Goal: Transaction & Acquisition: Book appointment/travel/reservation

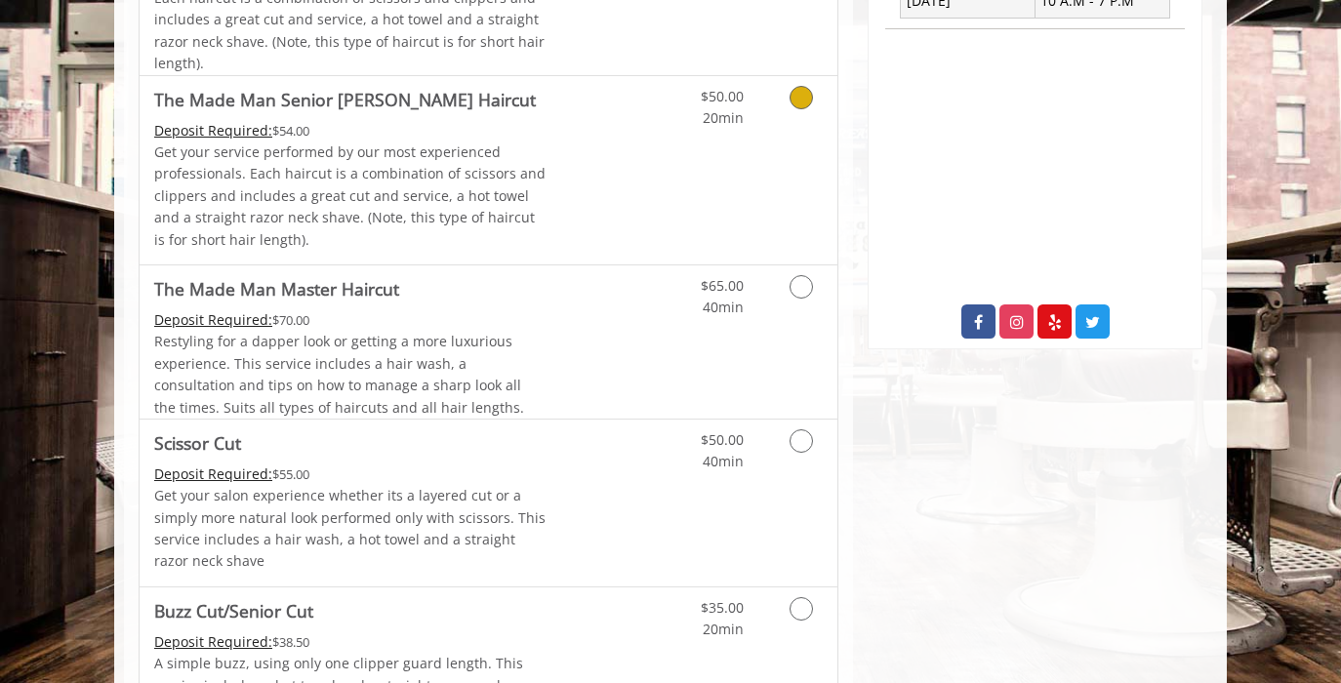
scroll to position [870, 0]
click at [601, 488] on link "Discounted Price" at bounding box center [605, 502] width 116 height 167
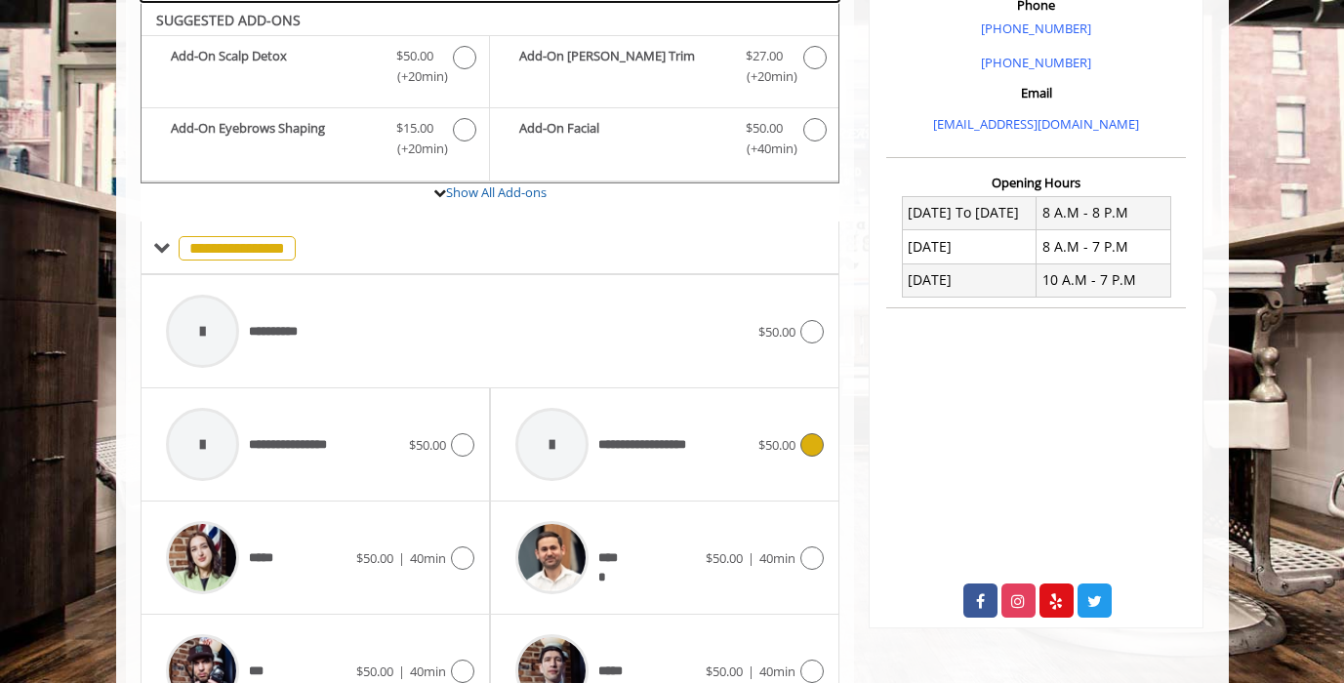
scroll to position [592, 0]
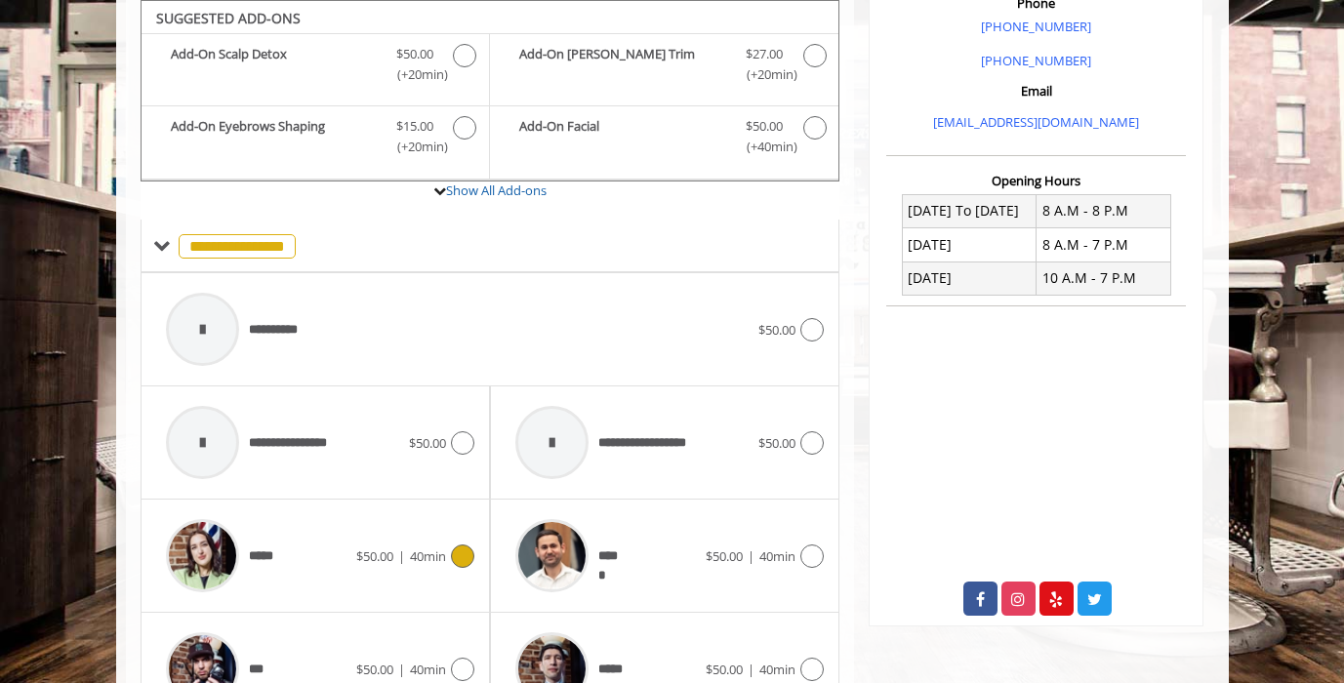
click at [391, 556] on span "$50.00 | 40min" at bounding box center [401, 557] width 90 height 20
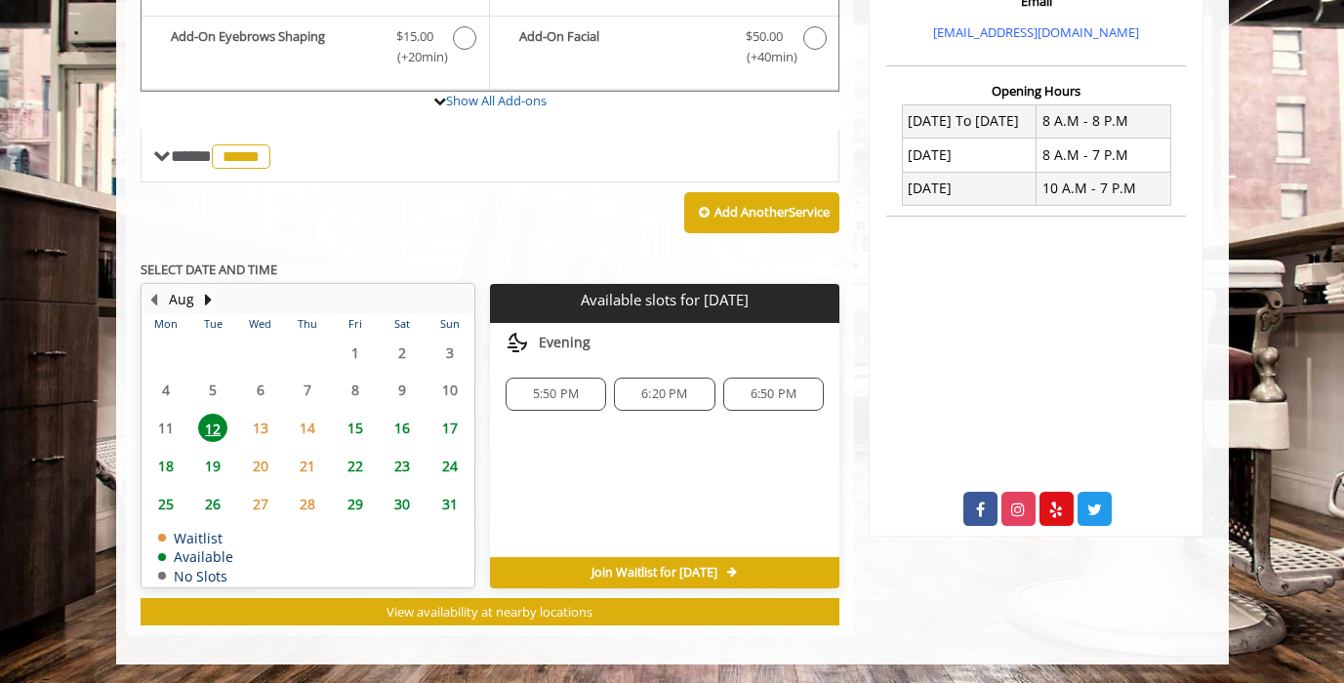
scroll to position [681, 0]
click at [211, 502] on span "26" at bounding box center [212, 504] width 29 height 28
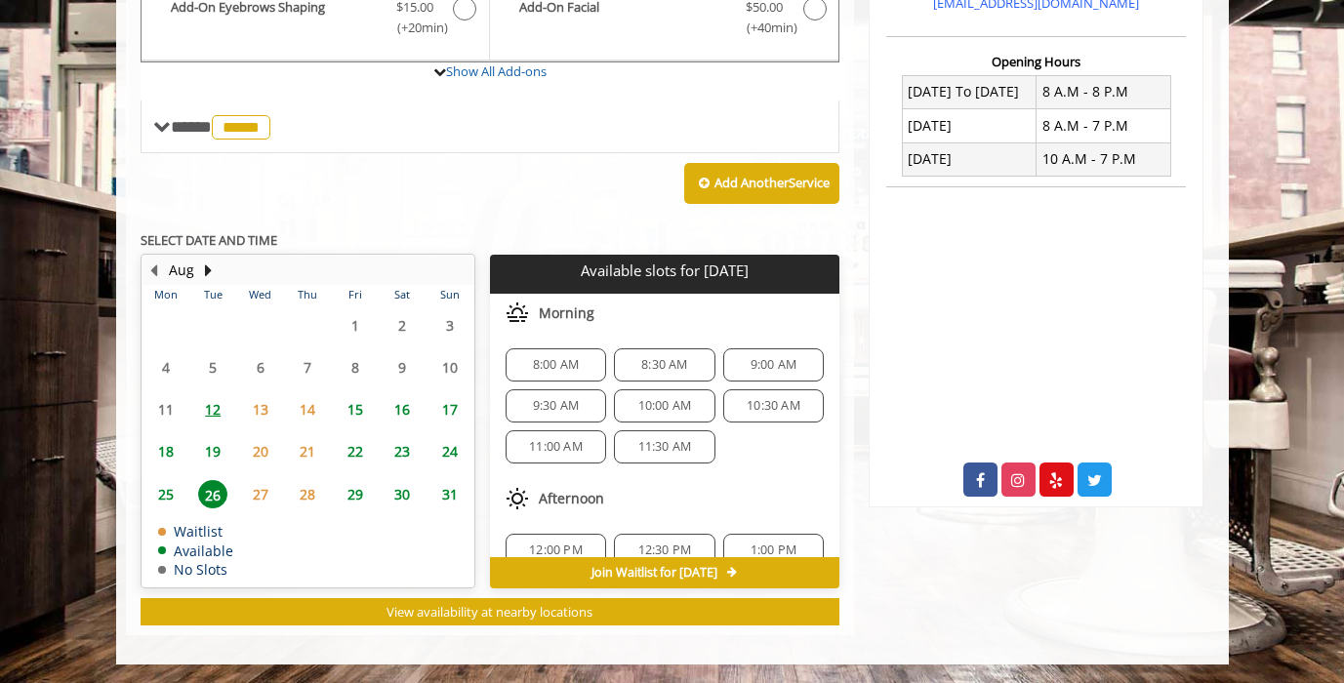
scroll to position [252, 0]
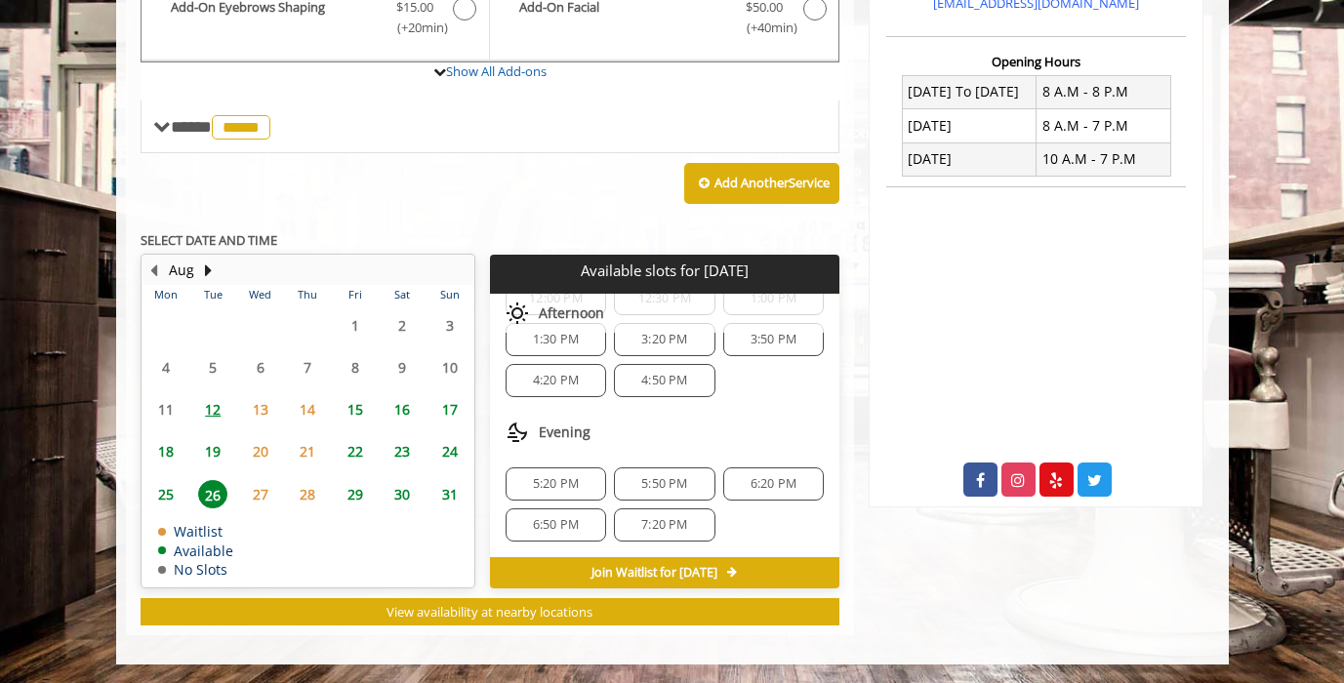
click at [169, 493] on span "25" at bounding box center [165, 494] width 29 height 28
click at [206, 491] on span "26" at bounding box center [212, 494] width 29 height 28
click at [773, 487] on span "6:20 PM" at bounding box center [774, 484] width 46 height 16
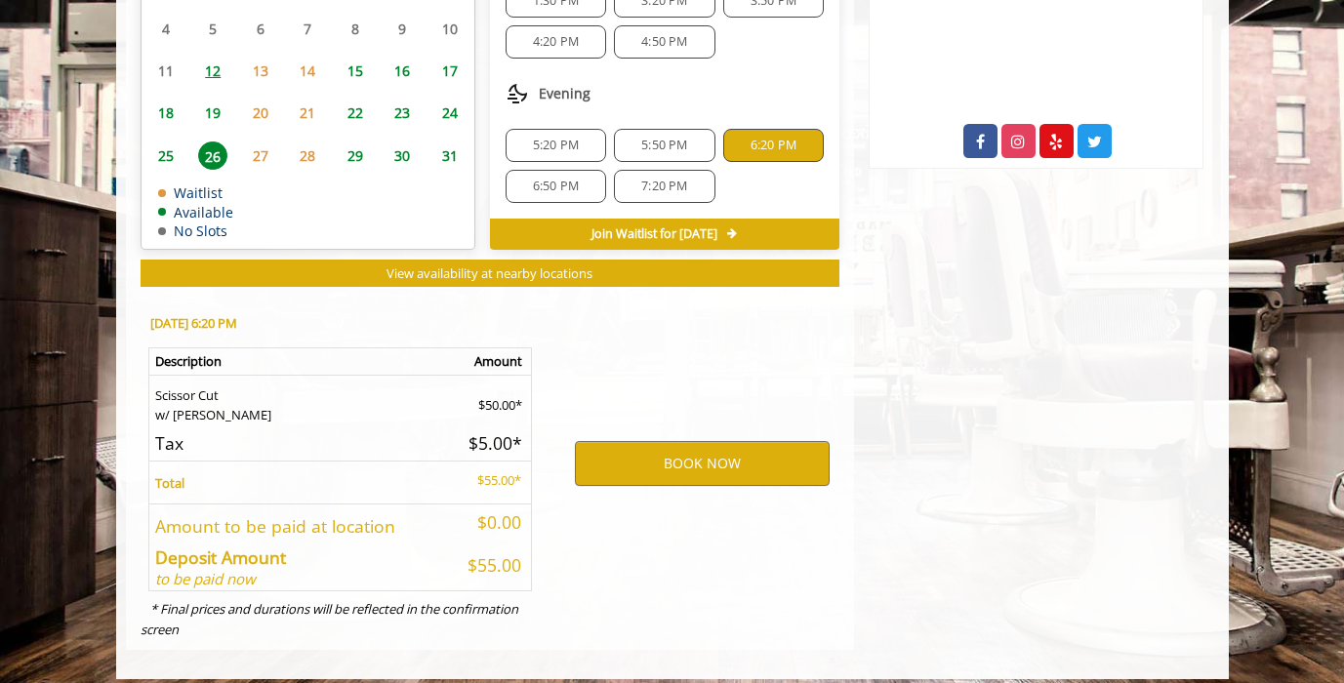
scroll to position [1064, 0]
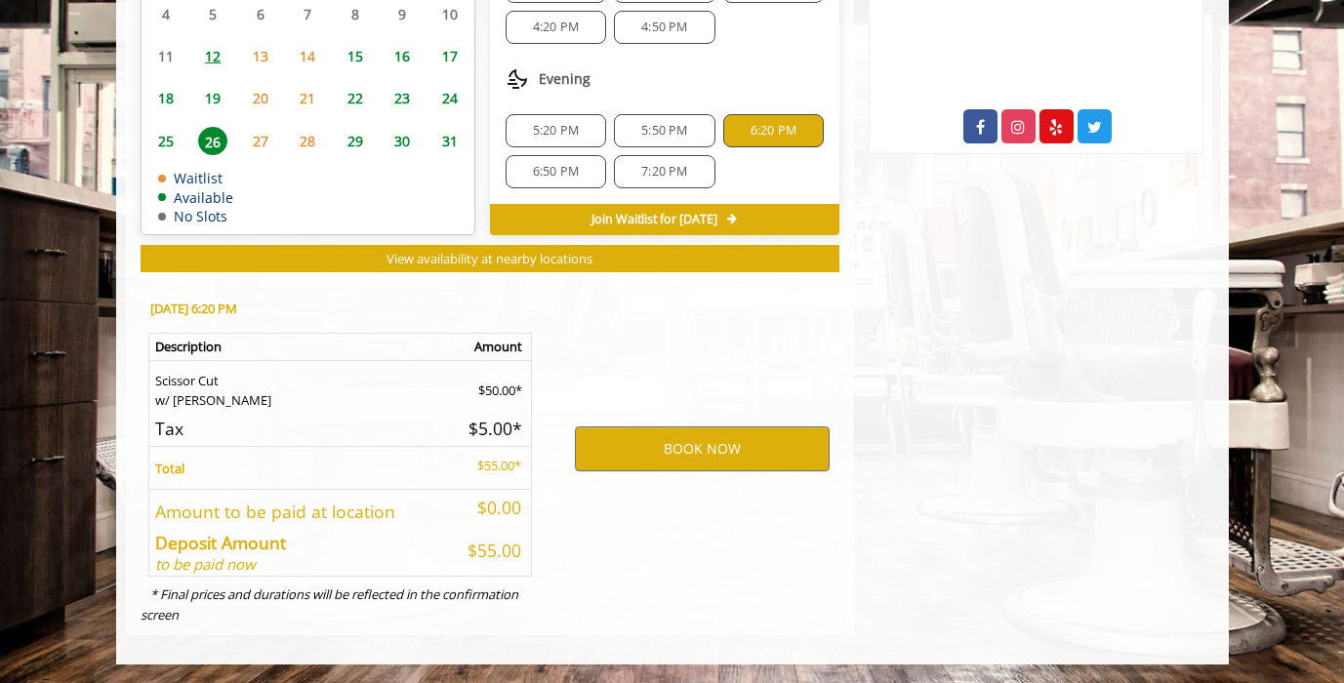
click at [257, 127] on span "27" at bounding box center [260, 141] width 29 height 28
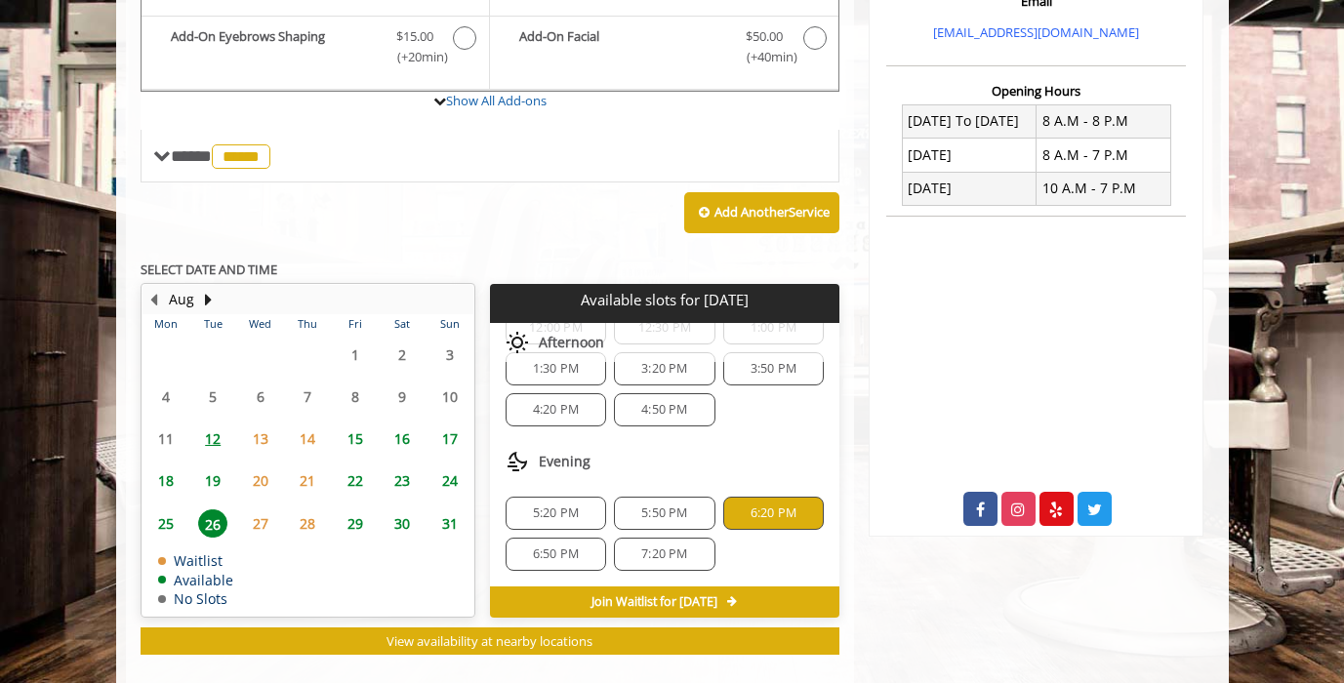
scroll to position [0, 0]
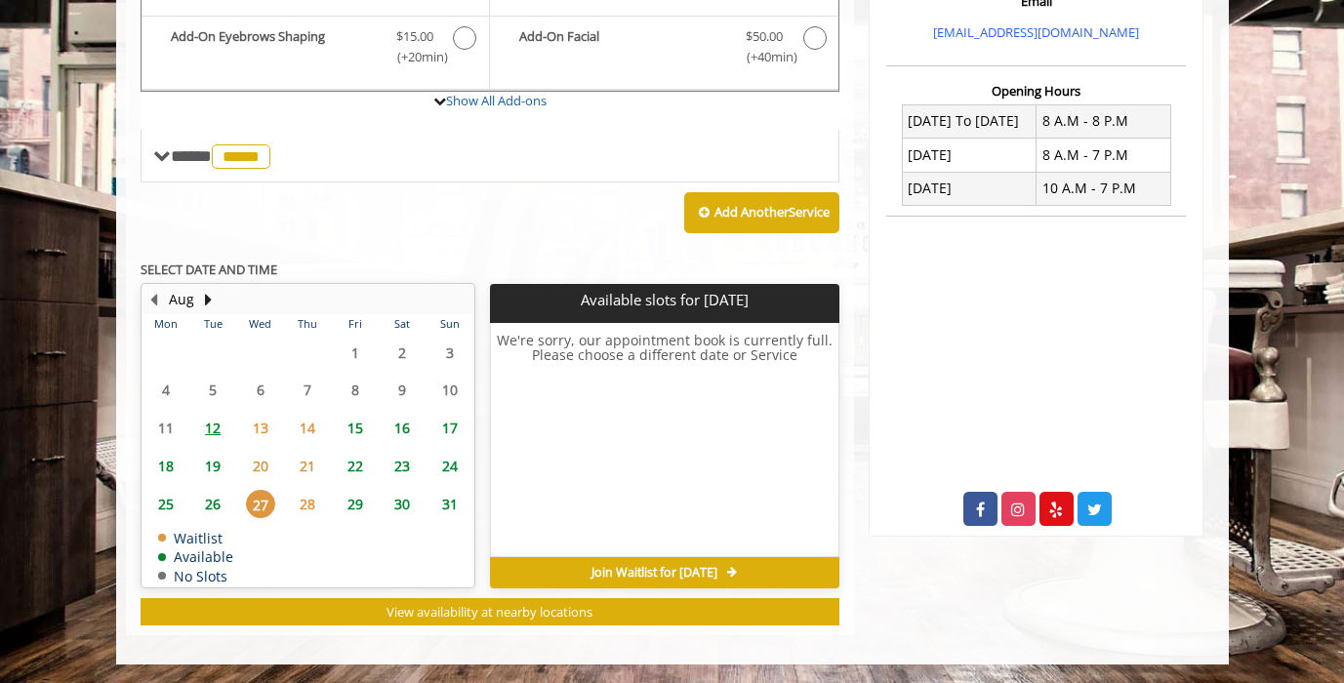
click at [216, 502] on span "26" at bounding box center [212, 504] width 29 height 28
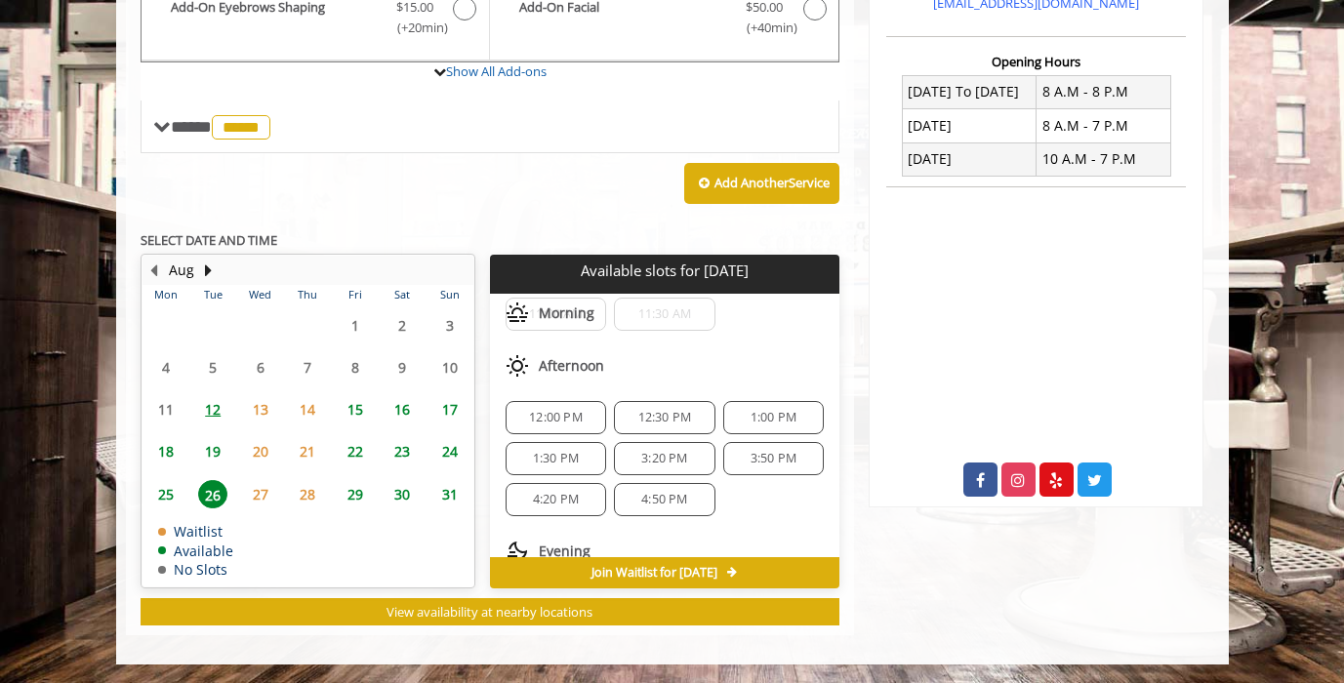
scroll to position [252, 0]
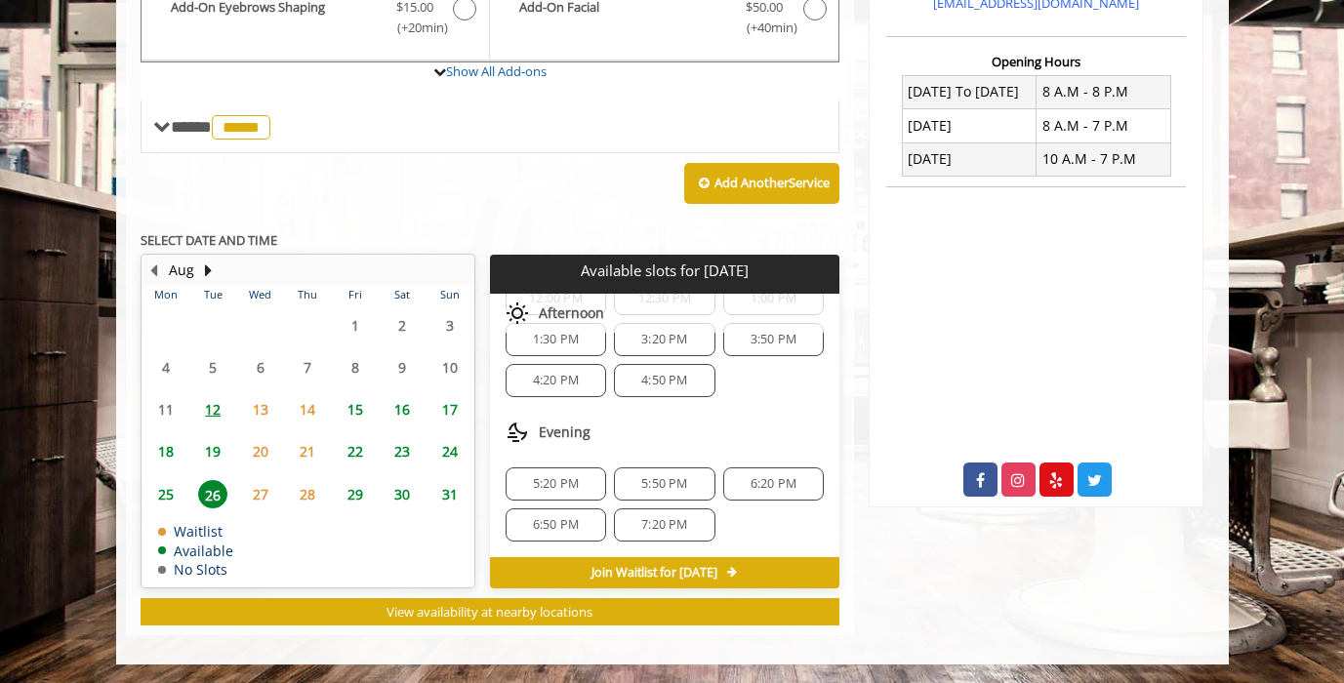
click at [773, 476] on span "6:20 PM" at bounding box center [774, 484] width 46 height 16
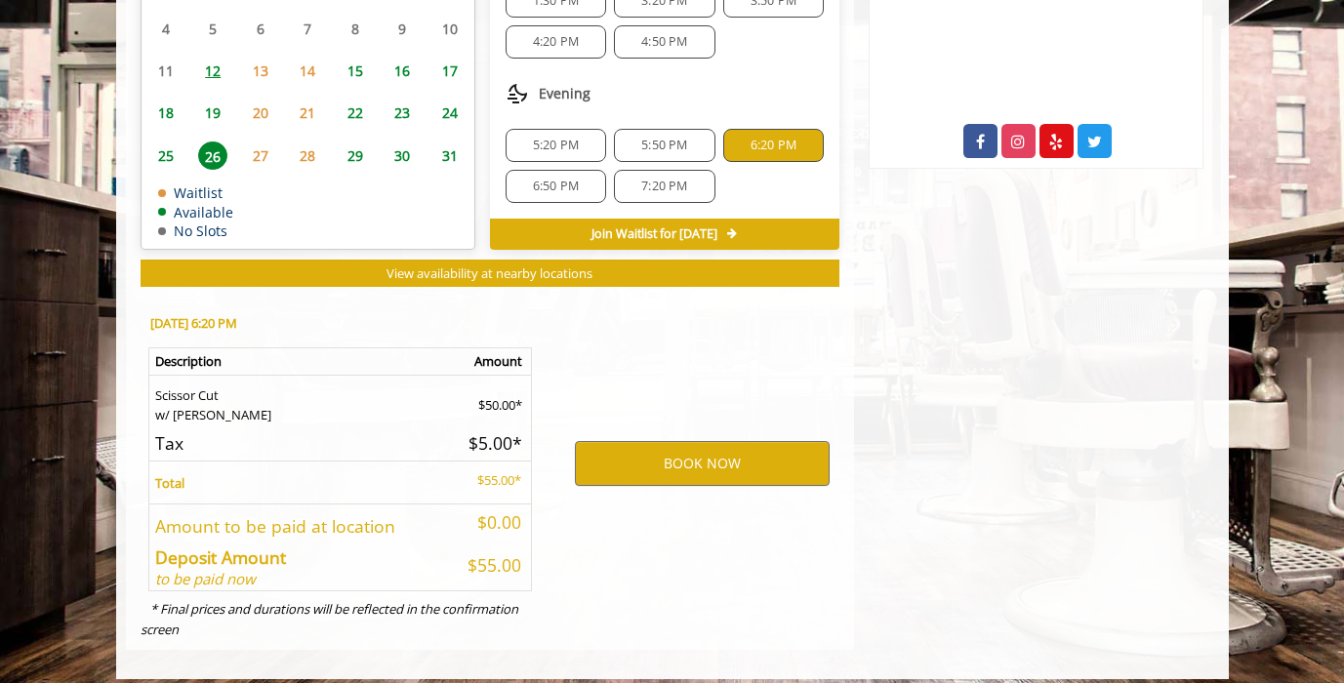
scroll to position [1064, 0]
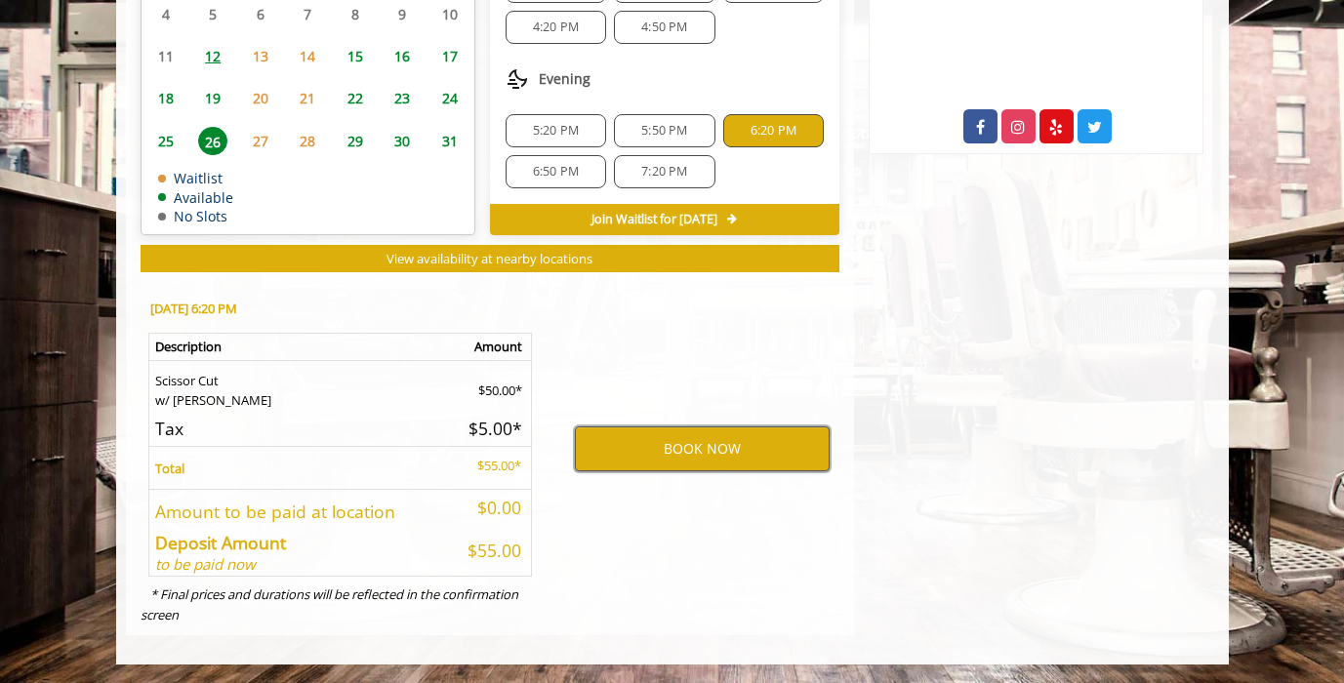
click at [691, 433] on button "BOOK NOW" at bounding box center [702, 449] width 255 height 45
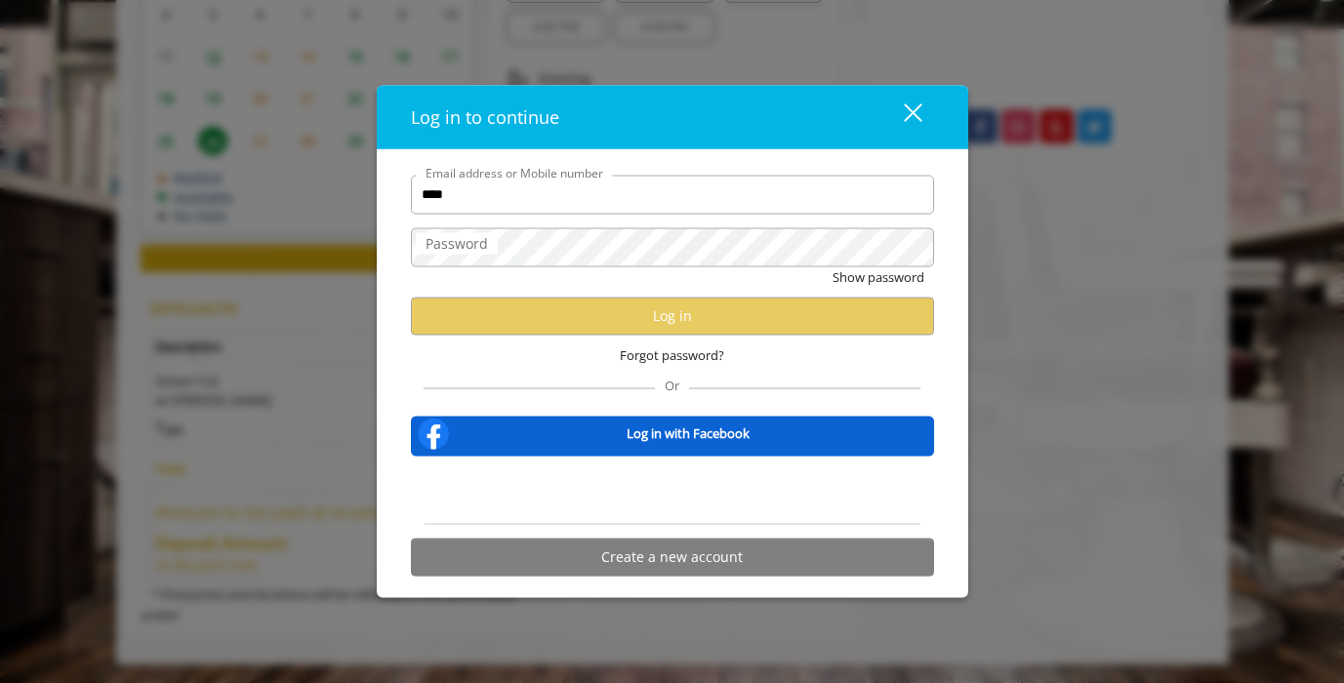
type input "**********"
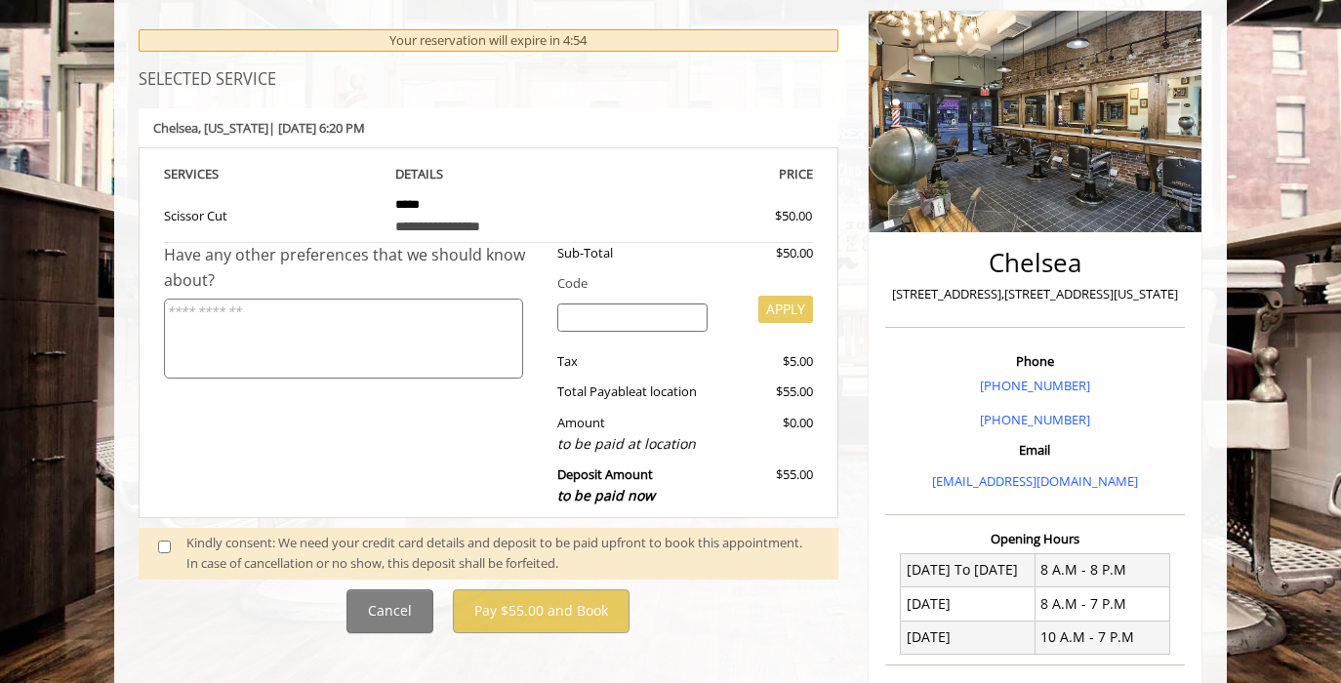
scroll to position [233, 0]
click at [629, 315] on input "search" at bounding box center [632, 317] width 151 height 29
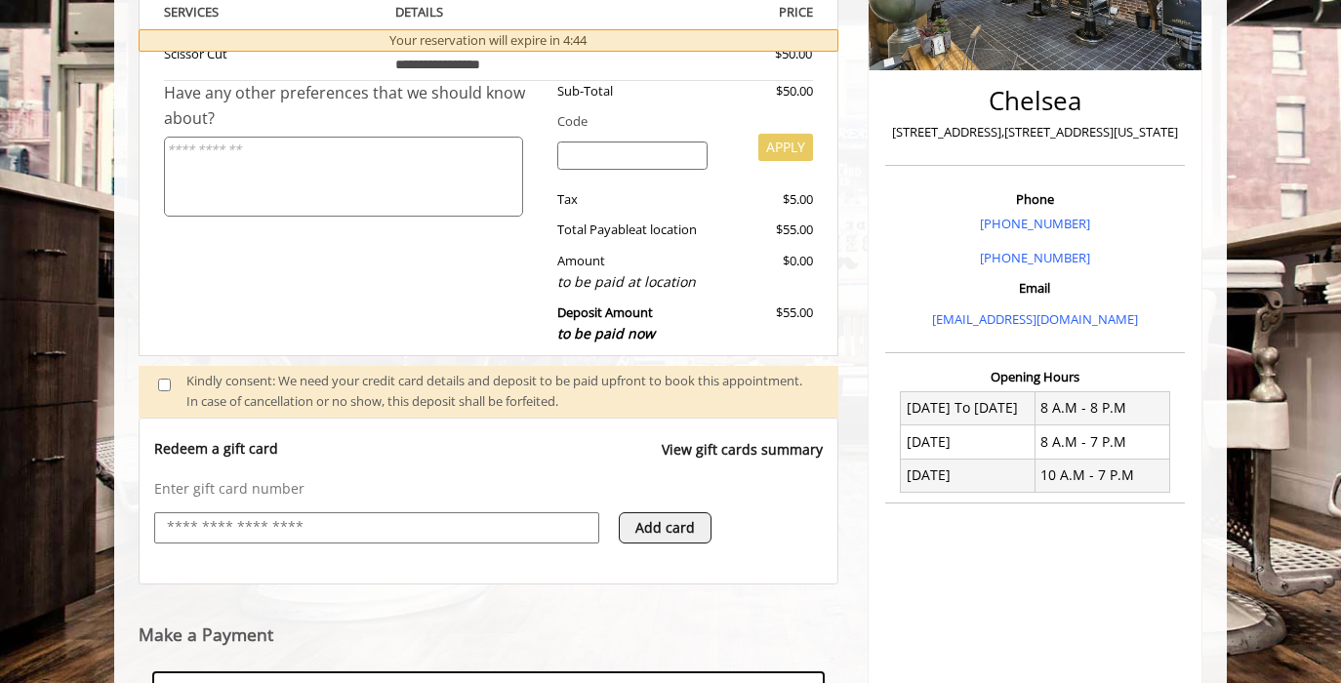
scroll to position [380, 0]
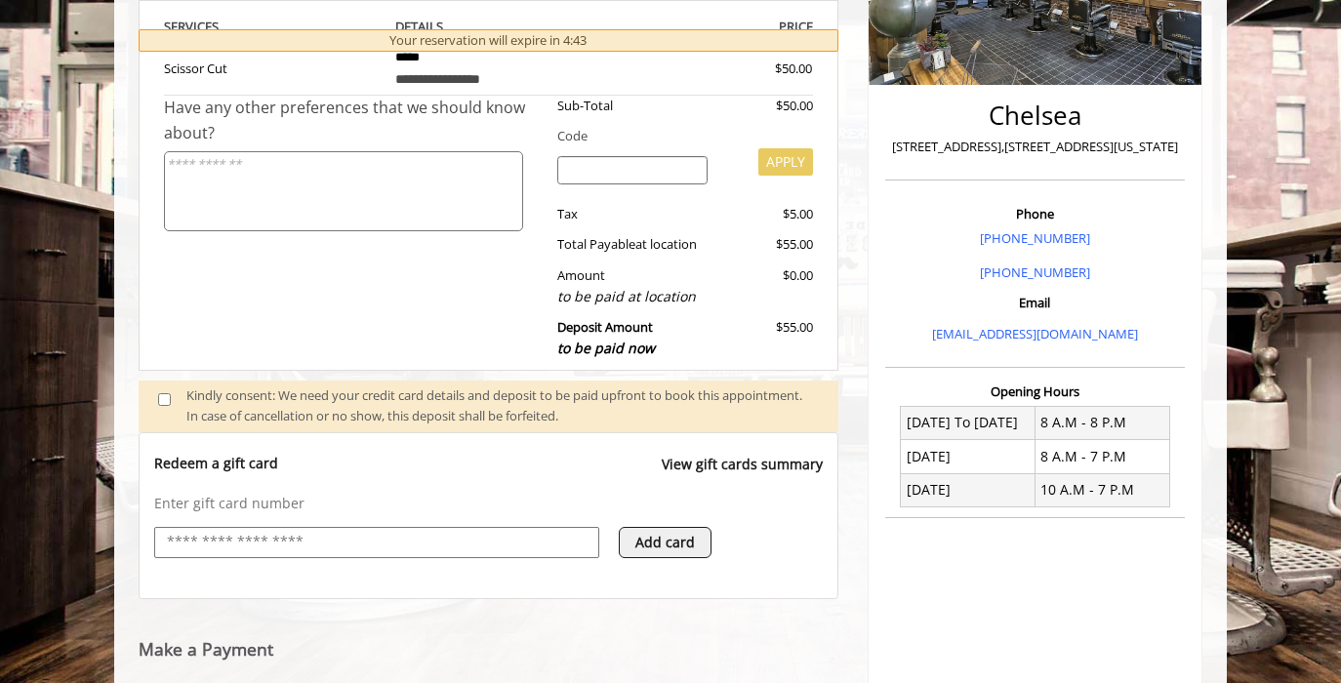
click at [335, 543] on input "text" at bounding box center [377, 542] width 424 height 23
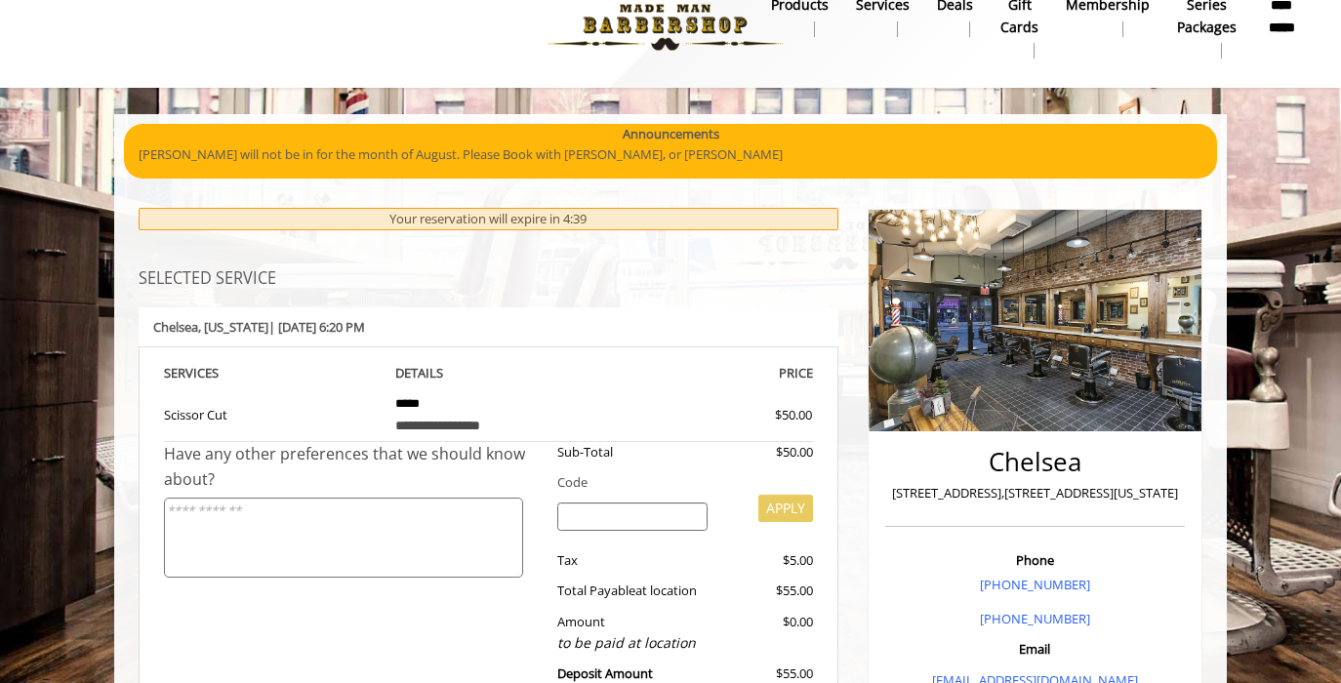
scroll to position [0, 0]
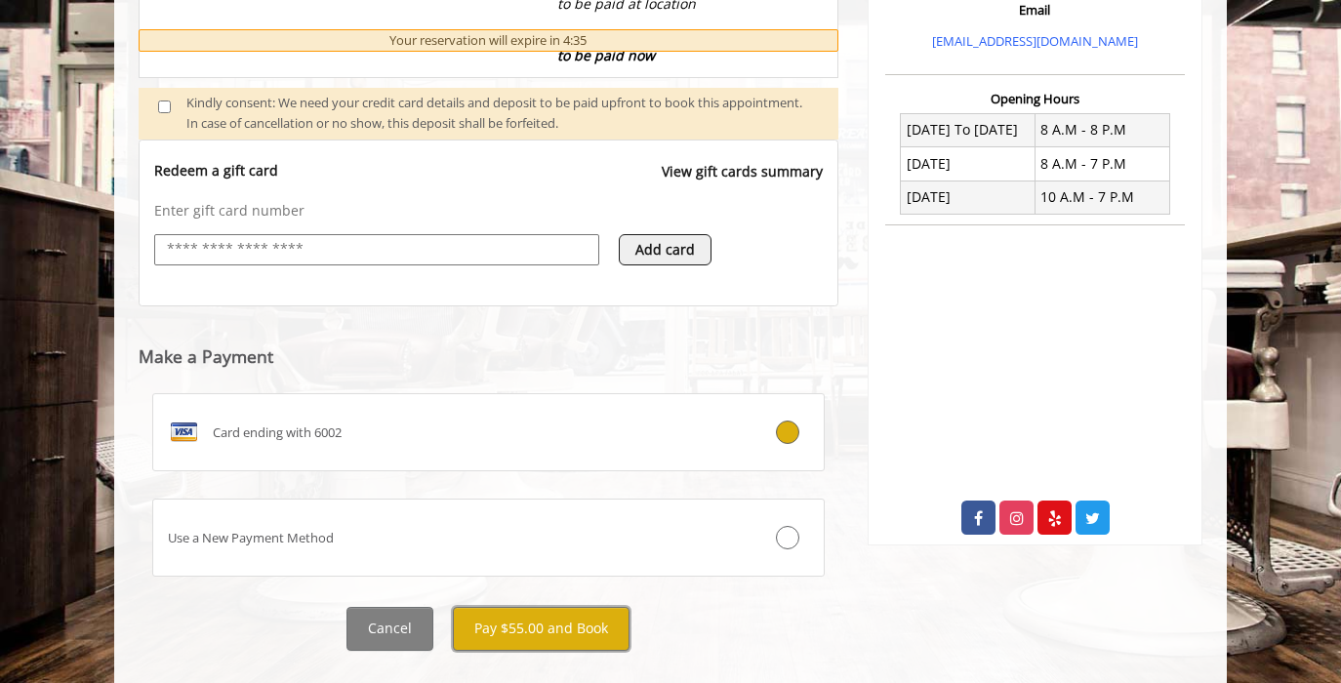
click at [589, 621] on button "Pay $55.00 and Book" at bounding box center [541, 629] width 177 height 44
